Goal: Information Seeking & Learning: Learn about a topic

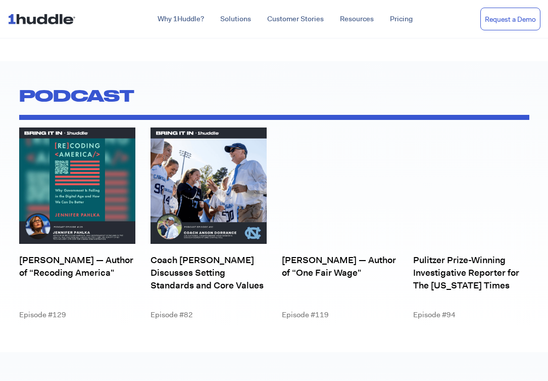
scroll to position [3511, 0]
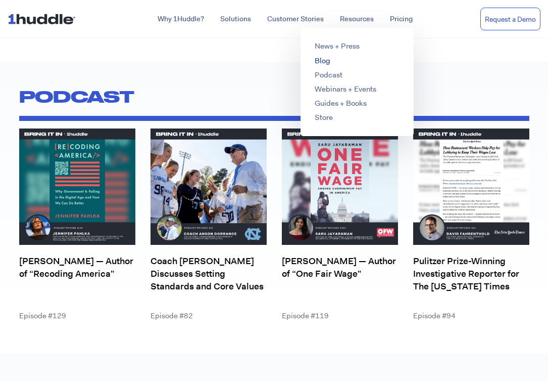
click at [326, 63] on link "Blog" at bounding box center [323, 61] width 16 height 10
click at [327, 75] on link "Podcast" at bounding box center [329, 75] width 28 height 10
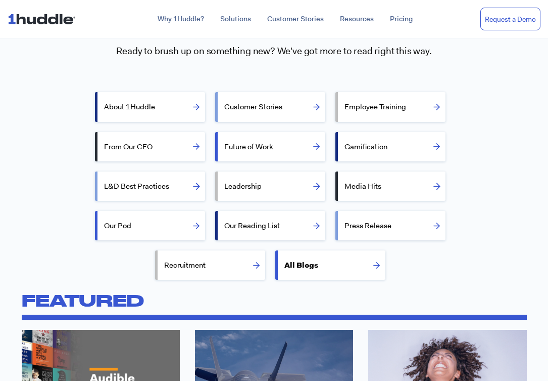
scroll to position [236, 0]
click at [299, 190] on label "Leadership" at bounding box center [274, 186] width 101 height 24
click at [224, 189] on input "Leadership" at bounding box center [221, 185] width 7 height 7
radio input "true"
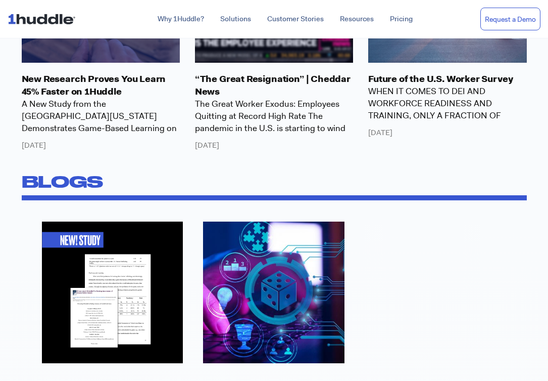
scroll to position [1127, 0]
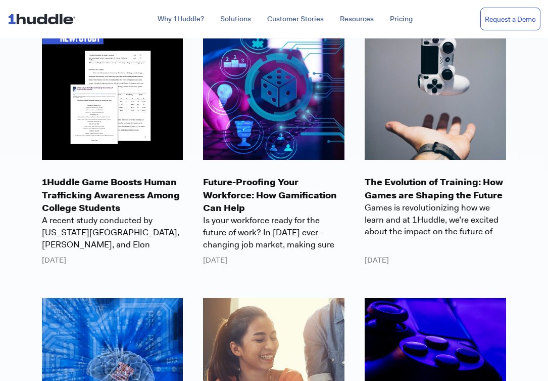
click at [406, 178] on p "The Evolution of Training: How Games are Shaping the Future" at bounding box center [436, 188] width 142 height 25
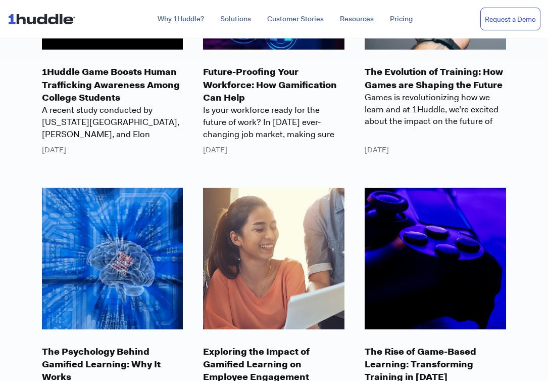
scroll to position [1237, 0]
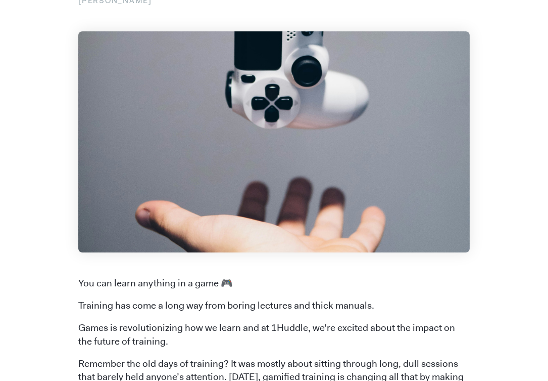
scroll to position [265, 0]
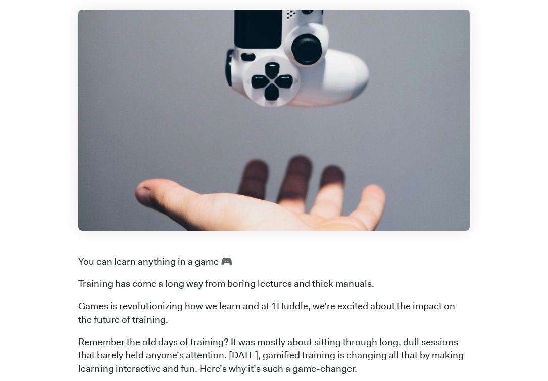
scroll to position [41, 0]
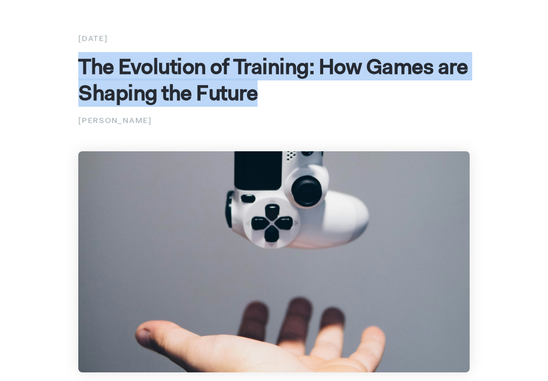
copy span "The Evolution of Training: How Games are Shaping the Future"
drag, startPoint x: 75, startPoint y: 65, endPoint x: 306, endPoint y: 96, distance: 232.5
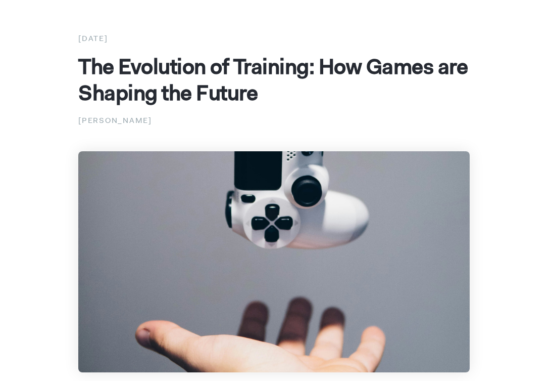
copy div "The Evolution of Training: How Games are Shaping the Future Dana Bernardino"
drag, startPoint x: 74, startPoint y: 64, endPoint x: 214, endPoint y: 119, distance: 149.8
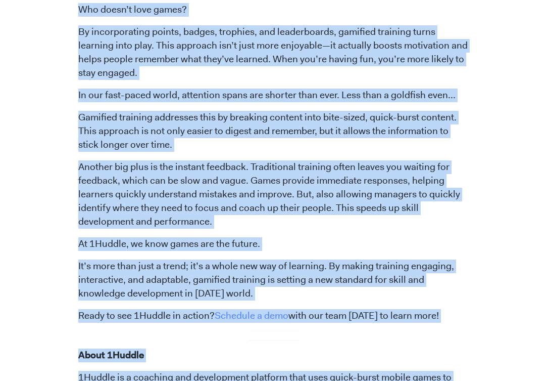
scroll to position [584, 0]
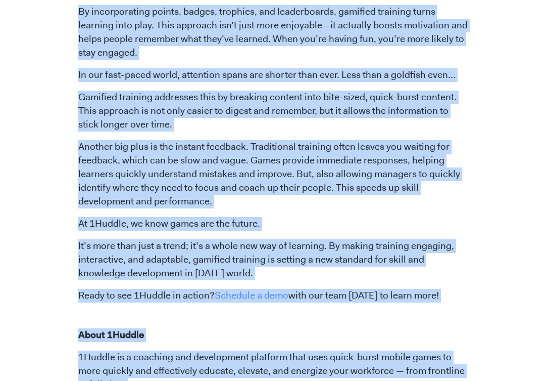
copy span "You can learn anything in a game 🎮 Training has come a long way from boring lec…"
drag, startPoint x: 78, startPoint y: 178, endPoint x: 256, endPoint y: 257, distance: 194.8
click at [256, 257] on span "You can learn anything in a game 🎮 Training has come a long way from boring lec…" at bounding box center [274, 194] width 392 height 682
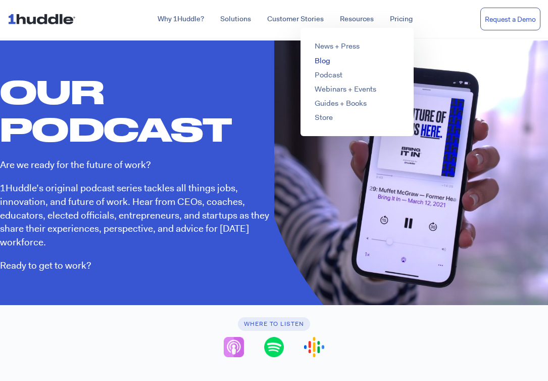
click at [325, 62] on link "Blog" at bounding box center [323, 61] width 16 height 10
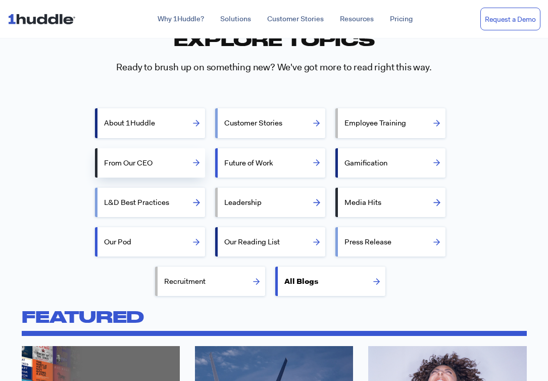
click at [186, 171] on label "From Our CEO" at bounding box center [154, 163] width 101 height 24
click at [104, 165] on input "From Our CEO" at bounding box center [101, 162] width 7 height 7
radio input "true"
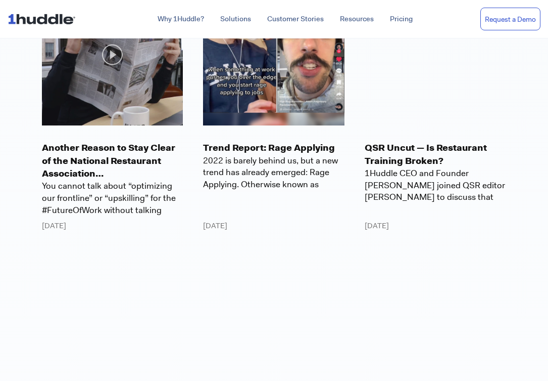
scroll to position [1161, 0]
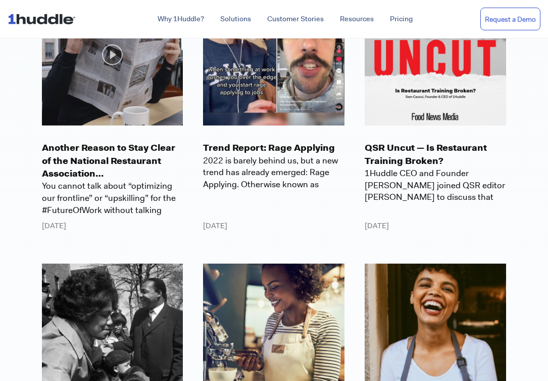
click at [231, 148] on p "Trend Report: Rage Applying" at bounding box center [274, 148] width 142 height 13
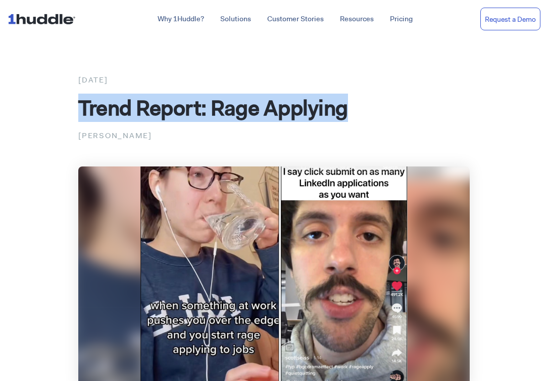
drag, startPoint x: 80, startPoint y: 105, endPoint x: 362, endPoint y: 100, distance: 281.6
click at [348, 100] on span "Trend Report: Rage Applying" at bounding box center [213, 108] width 270 height 28
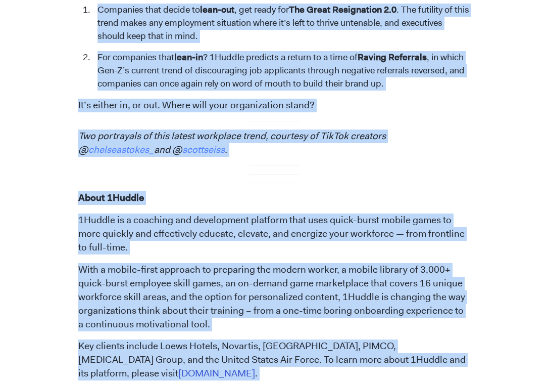
scroll to position [1919, 0]
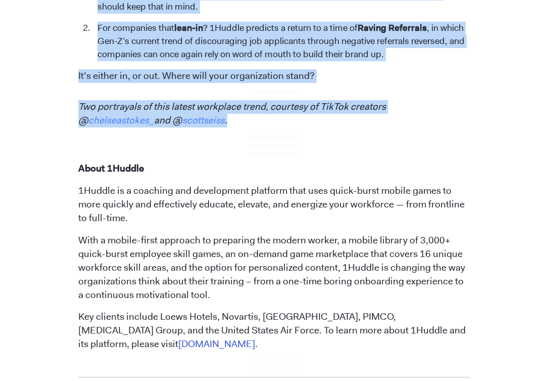
copy span "And How Mass Firings Contribute to this Latest Trend 2022 is barely behind us, …"
drag, startPoint x: 78, startPoint y: 242, endPoint x: 268, endPoint y: 91, distance: 242.1
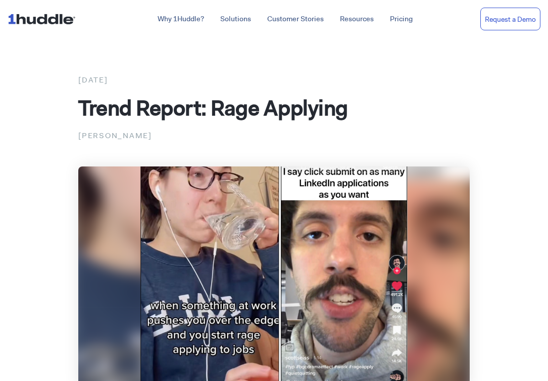
scroll to position [0, 0]
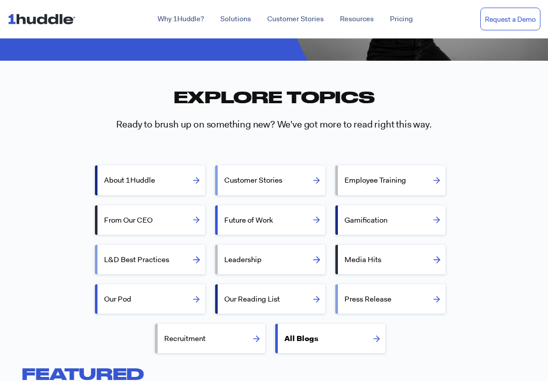
scroll to position [168, 0]
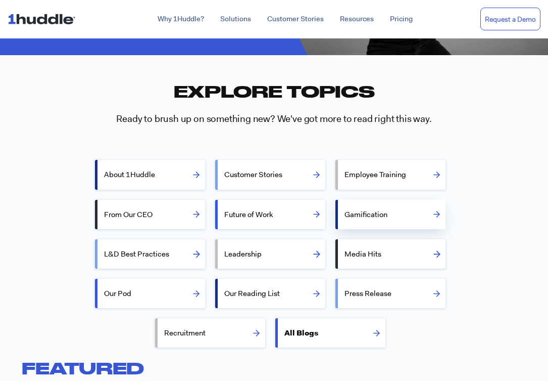
click at [356, 211] on label "Gamification" at bounding box center [395, 214] width 101 height 24
click at [345, 211] on input "Gamification" at bounding box center [341, 213] width 7 height 7
radio input "true"
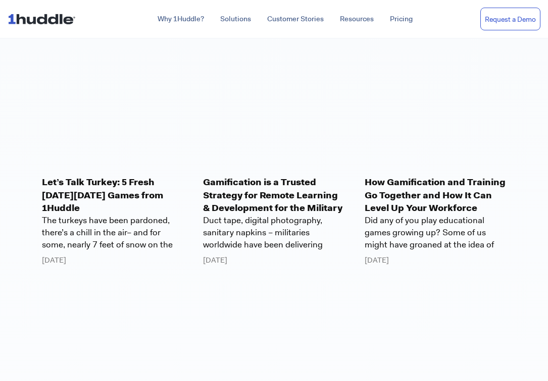
scroll to position [1311, 0]
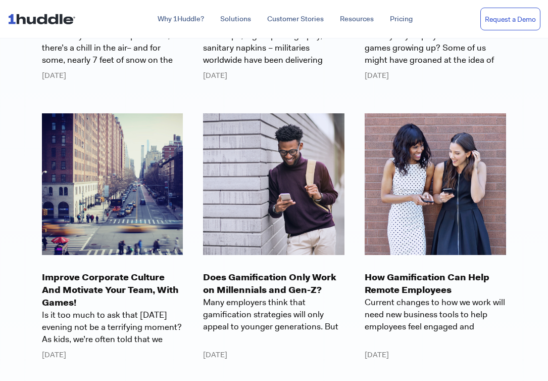
click at [291, 276] on p "Does Gamification Only Work on Millennials and Gen-Z?￼" at bounding box center [274, 283] width 142 height 25
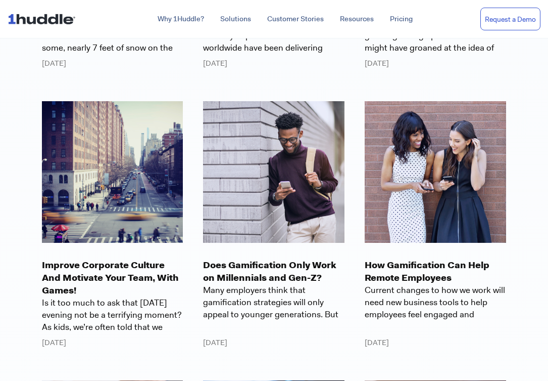
scroll to position [1324, 0]
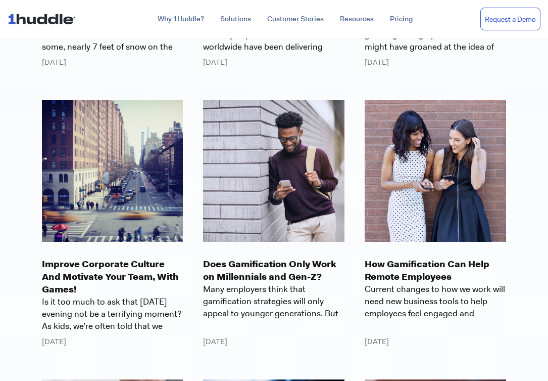
click at [116, 274] on p "Improve Corporate Culture And Motivate Your Team, With Games!" at bounding box center [113, 277] width 142 height 38
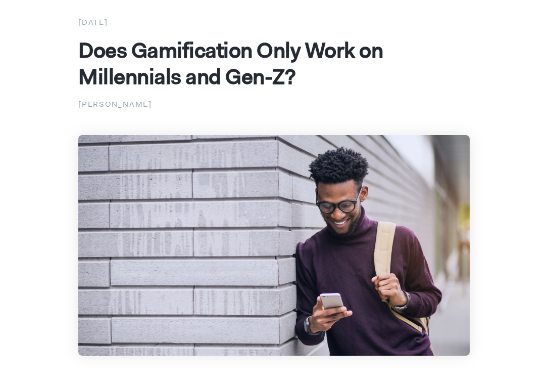
scroll to position [60, 0]
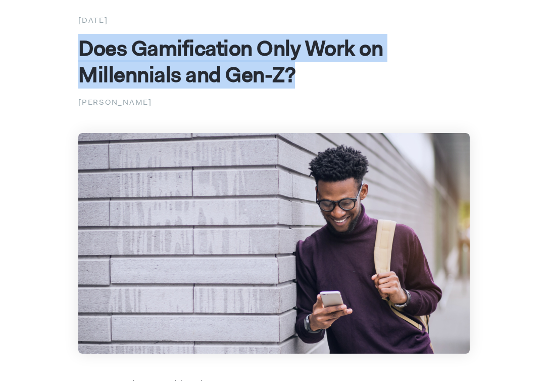
copy span "Does Gamification Only Work on Millennials and Gen-Z?"
drag, startPoint x: 76, startPoint y: 45, endPoint x: 312, endPoint y: 83, distance: 239.1
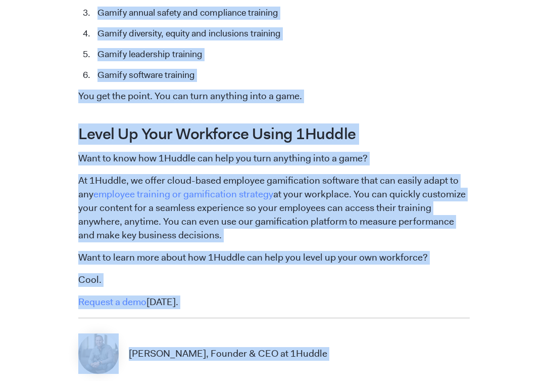
scroll to position [1762, 0]
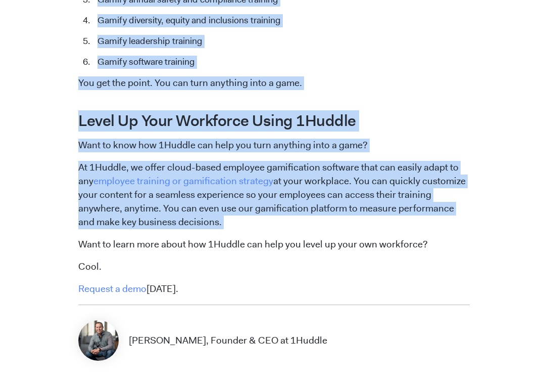
copy span "Lor ipsu dolorsi ame con ad elit s doei? Temp. Inci utlaboree doloremagn aliqua…"
drag, startPoint x: 79, startPoint y: 157, endPoint x: 294, endPoint y: 200, distance: 219.7
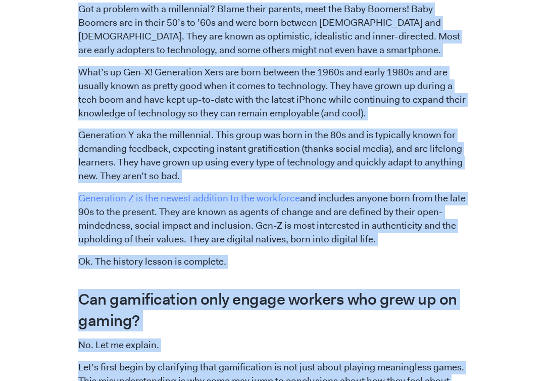
scroll to position [603, 0]
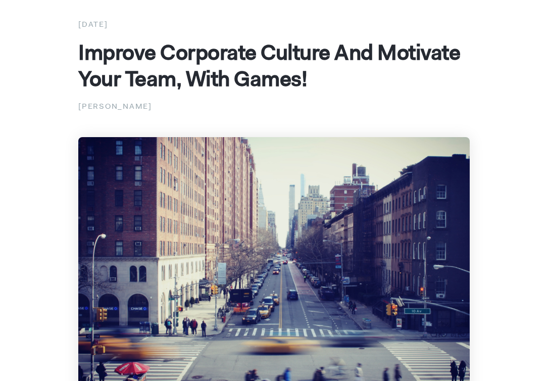
scroll to position [52, 0]
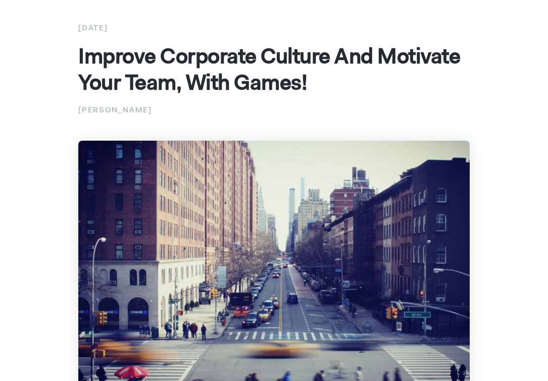
copy span "Improve Corporate Culture And Motivate Your Team, With Games!"
drag, startPoint x: 78, startPoint y: 51, endPoint x: 424, endPoint y: 80, distance: 347.0
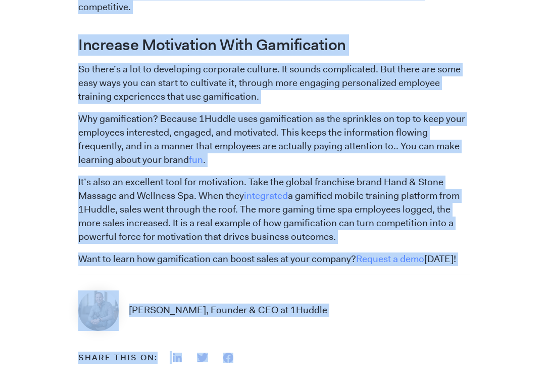
scroll to position [1179, 0]
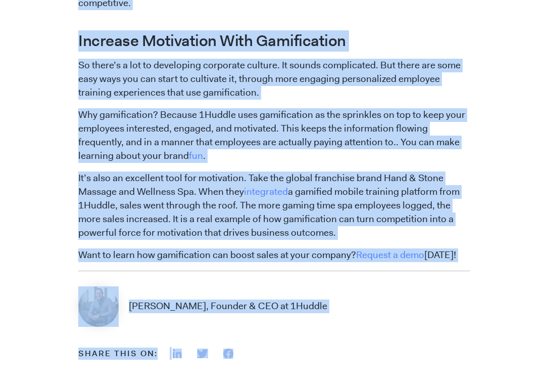
copy span "Is it too much to ask that Sunday evening not be a terrifying moment? As kids, …"
drag, startPoint x: 76, startPoint y: 109, endPoint x: 335, endPoint y: 206, distance: 276.9
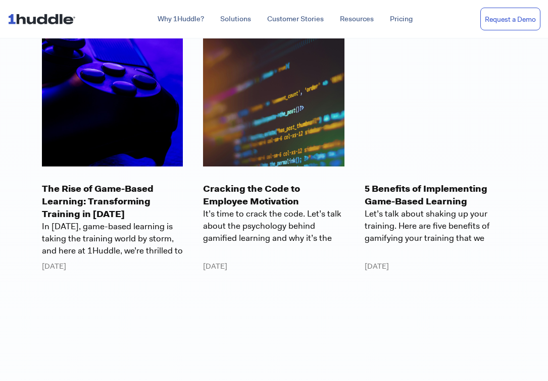
scroll to position [1965, 0]
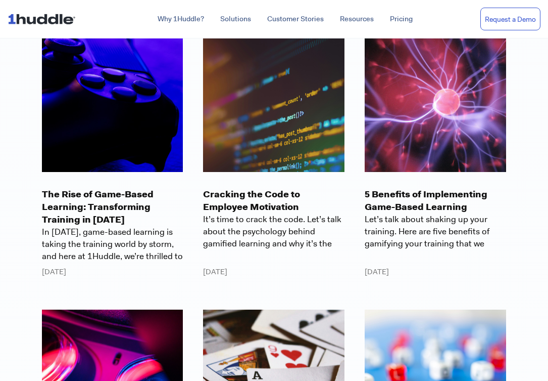
click at [251, 203] on p "Cracking the Code to Employee Motivation" at bounding box center [274, 200] width 142 height 25
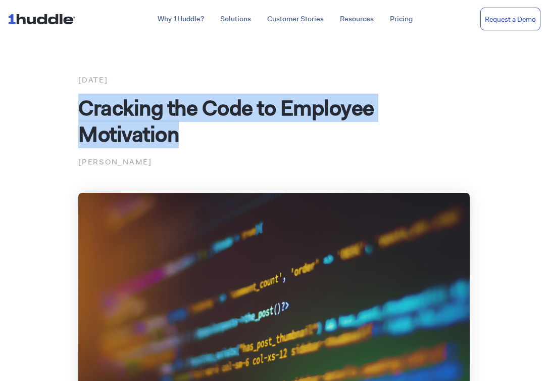
drag, startPoint x: 76, startPoint y: 102, endPoint x: 183, endPoint y: 129, distance: 111.2
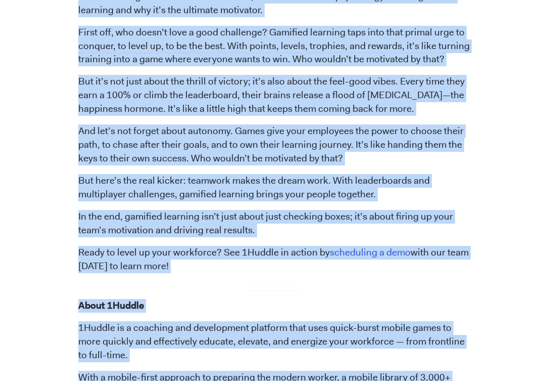
scroll to position [500, 0]
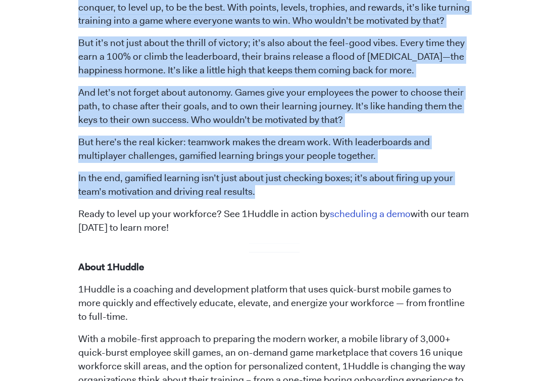
copy span "At 1Huddle, we’re all about getting inside the heads of our players—your employ…"
drag, startPoint x: 78, startPoint y: 194, endPoint x: 270, endPoint y: 180, distance: 192.6
click at [270, 180] on div "April 18, 2024 Cracking the Code to Employee Motivation Dana Bernardino At 1Hud…" at bounding box center [274, 84] width 485 height 1022
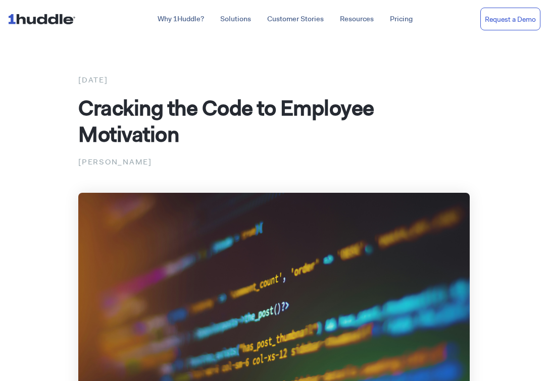
scroll to position [0, 0]
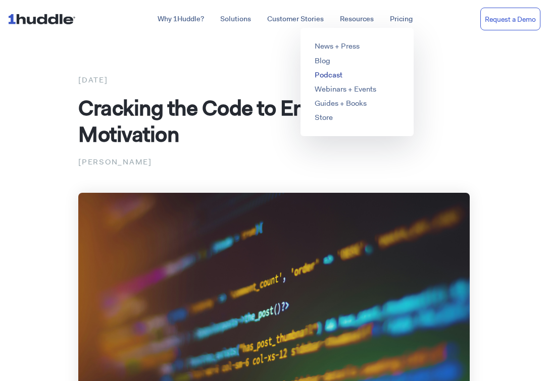
click at [332, 73] on link "Podcast" at bounding box center [329, 75] width 28 height 10
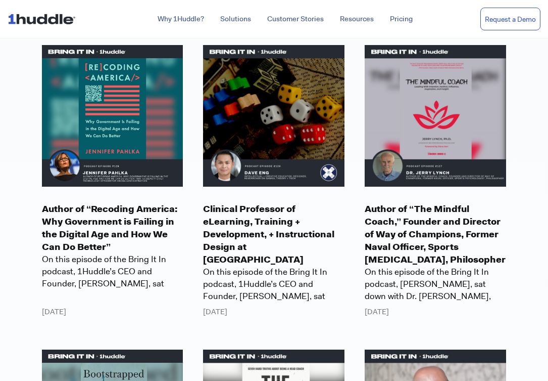
scroll to position [343, 0]
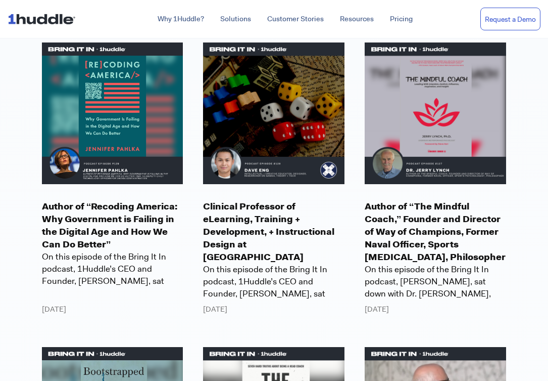
click at [229, 216] on p "Clinical Professor of eLearning, Training + Development, + Instructional Design…" at bounding box center [274, 232] width 142 height 64
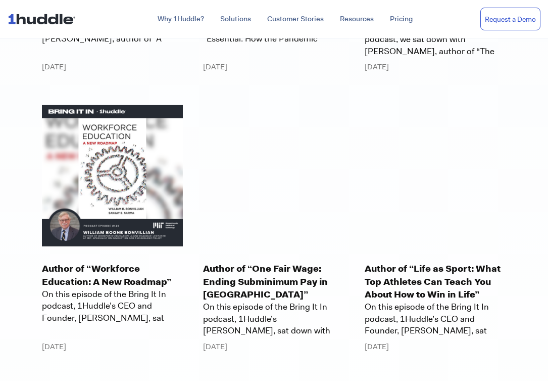
scroll to position [1172, 0]
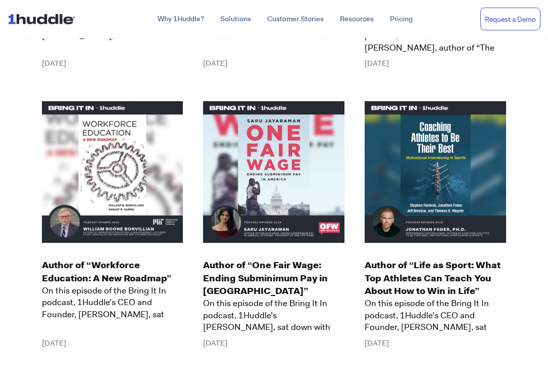
click at [402, 267] on p "Author of “Life as Sport: What Top Athletes Can Teach You About How to Win in L…" at bounding box center [436, 278] width 142 height 38
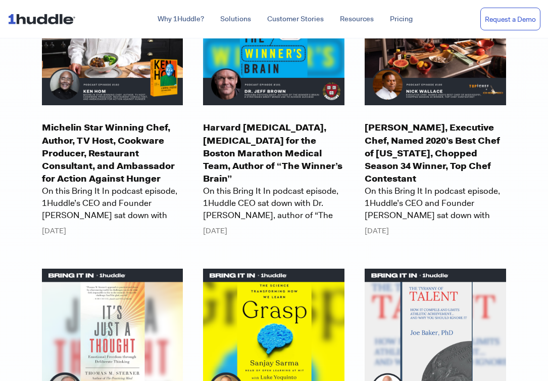
scroll to position [3047, 0]
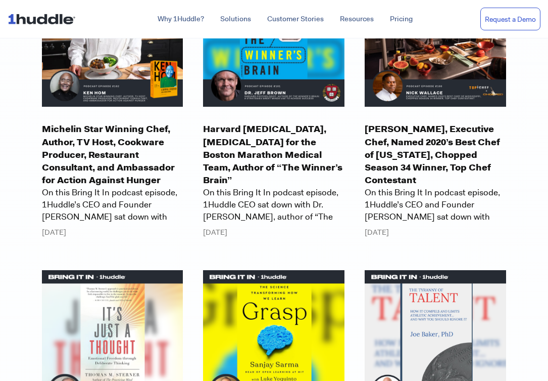
click at [121, 127] on p "Michelin Star Winning Chef, Author, TV Host, Cookware Producer, Restaurant Cons…" at bounding box center [113, 155] width 142 height 64
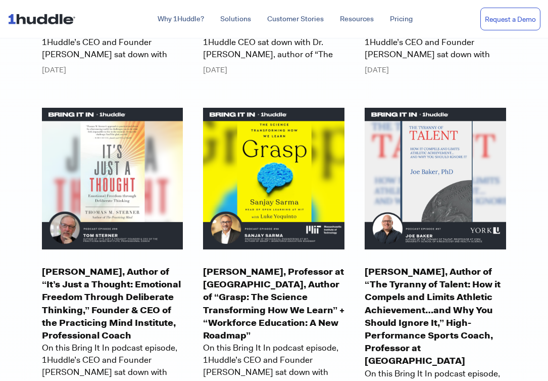
scroll to position [3258, 0]
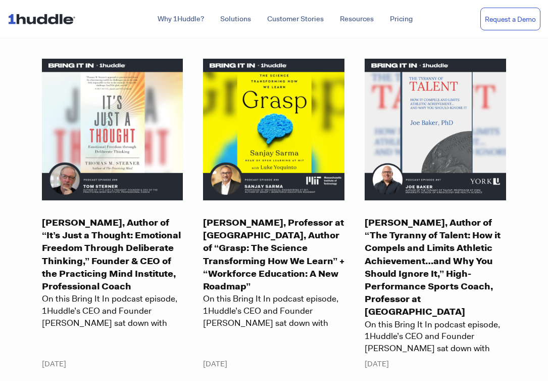
click at [274, 226] on p "Sanjay Sarma, Professor at MIT, Author of “Grasp: The Science Transforming How …" at bounding box center [274, 254] width 142 height 76
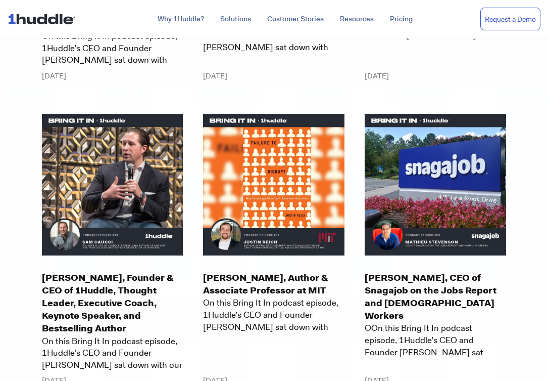
scroll to position [3905, 0]
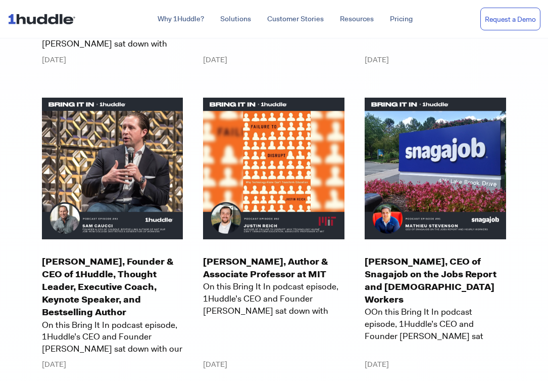
click at [141, 255] on p "Sam Caucci, Founder & CEO of 1Huddle, Thought Leader, Executive Coach, Keynote …" at bounding box center [113, 287] width 142 height 64
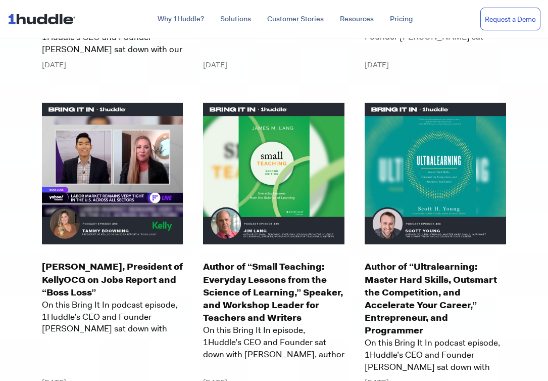
scroll to position [4206, 0]
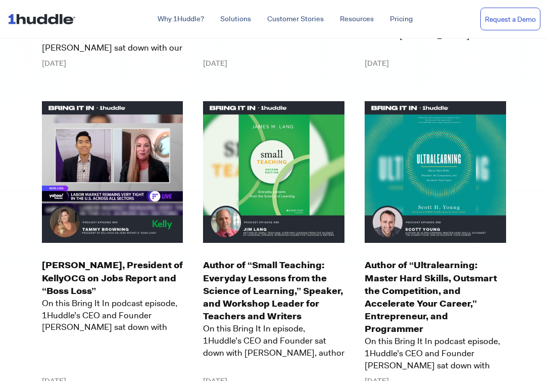
click at [434, 268] on p "Author of “Ultralearning: Master Hard Skills, Outsmart the Competition, and Acc…" at bounding box center [436, 297] width 142 height 76
